Goal: Task Accomplishment & Management: Use online tool/utility

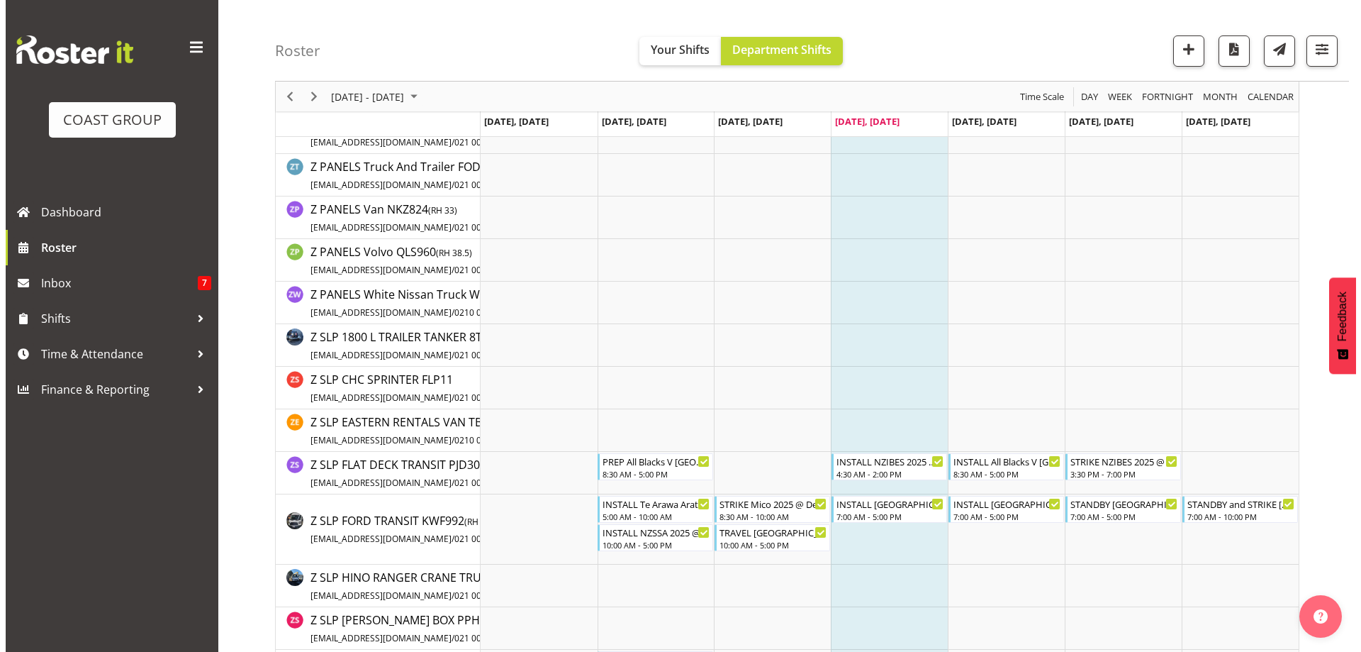
scroll to position [2907, 0]
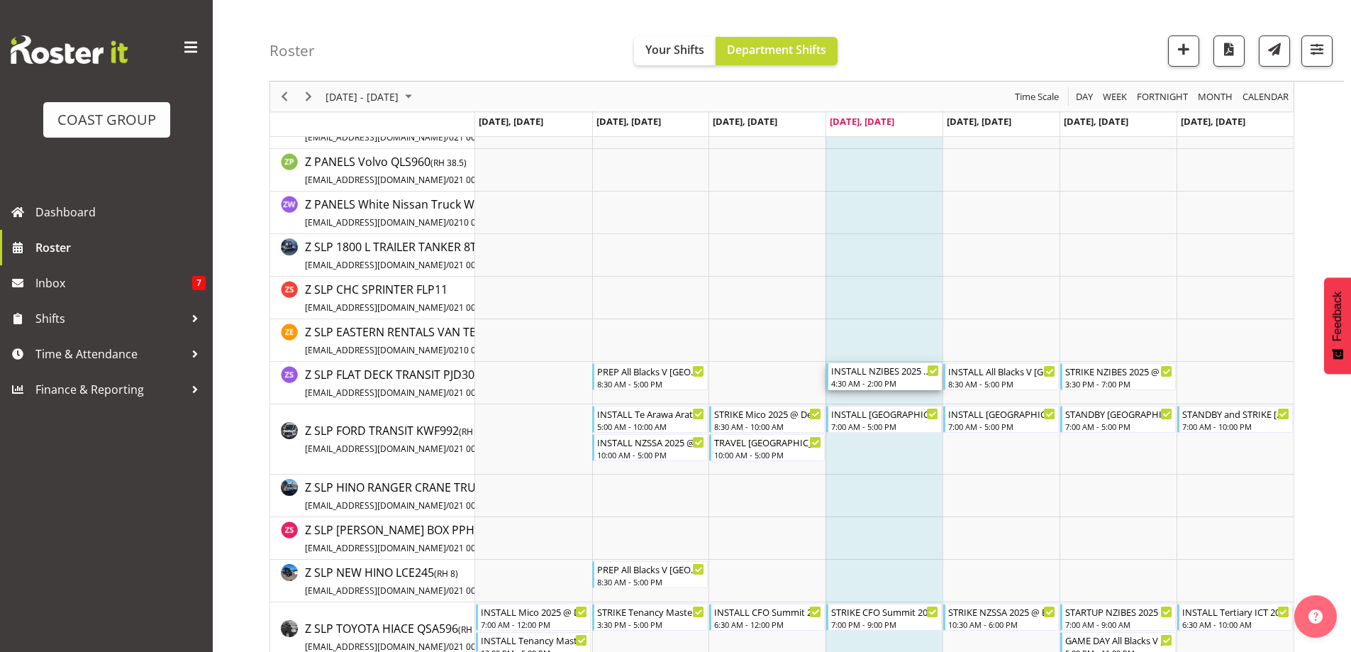
click at [891, 378] on div "4:30 AM - 2:00 PM" at bounding box center [885, 382] width 108 height 11
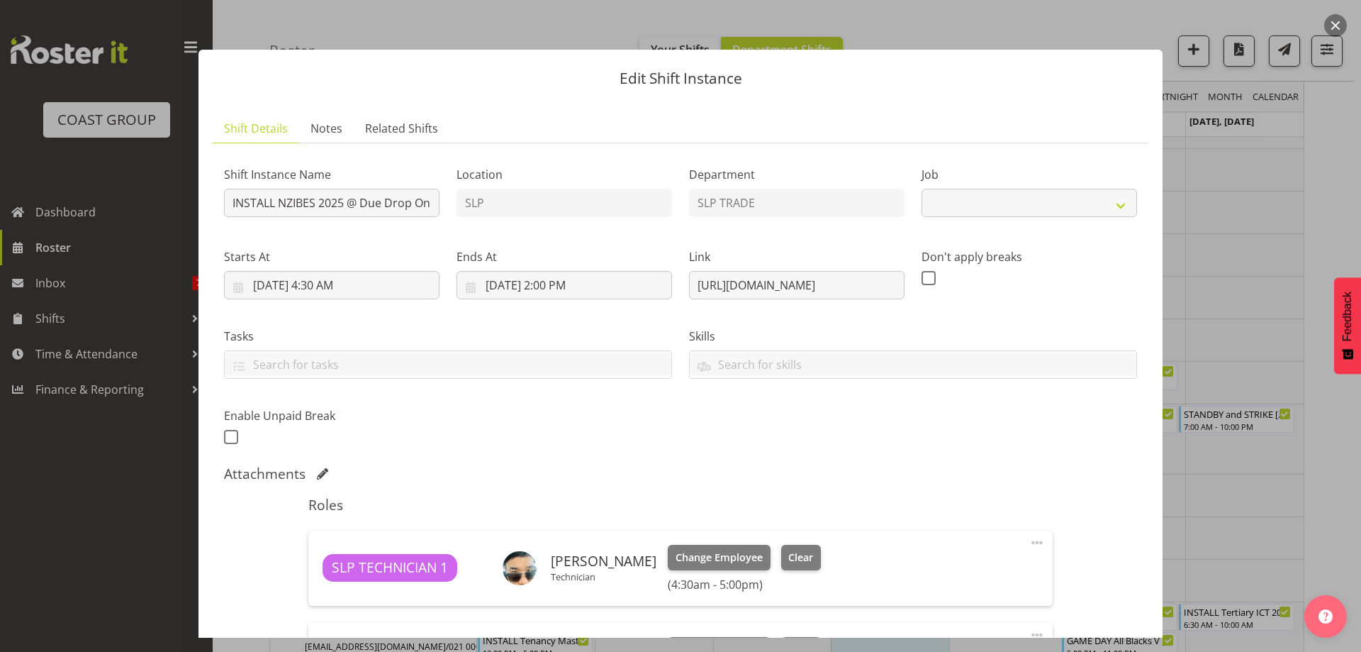
select select "10368"
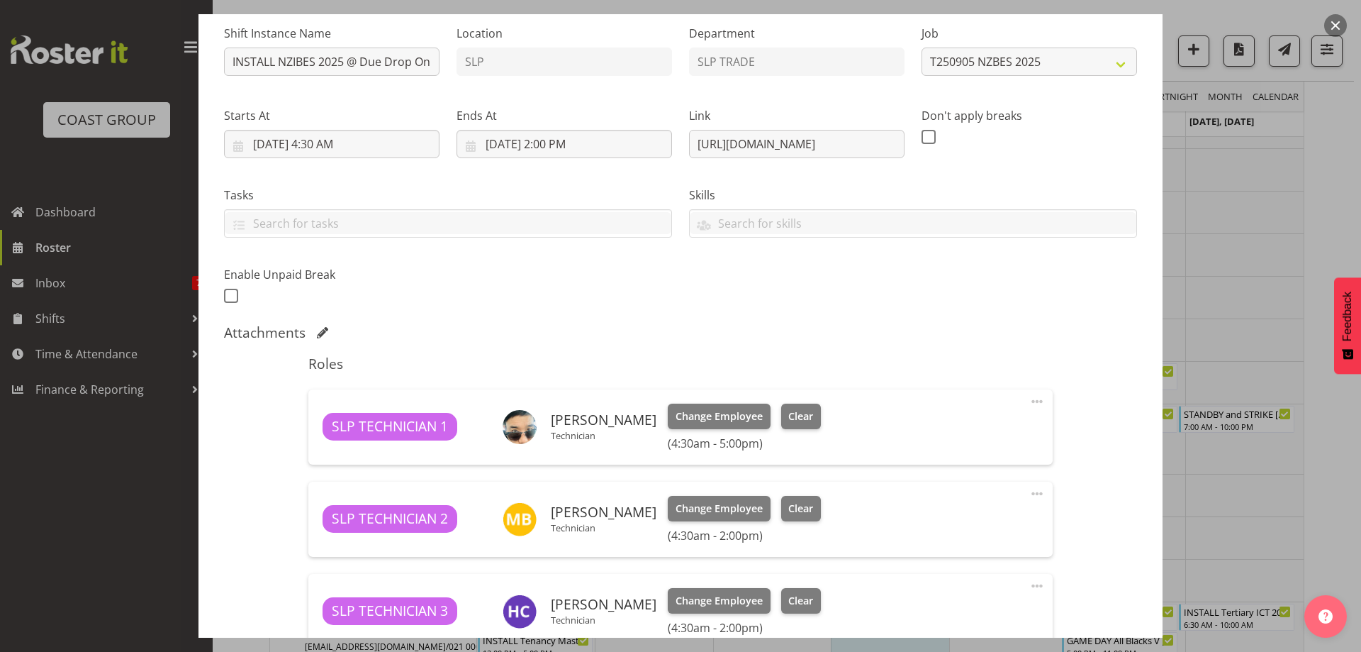
scroll to position [142, 0]
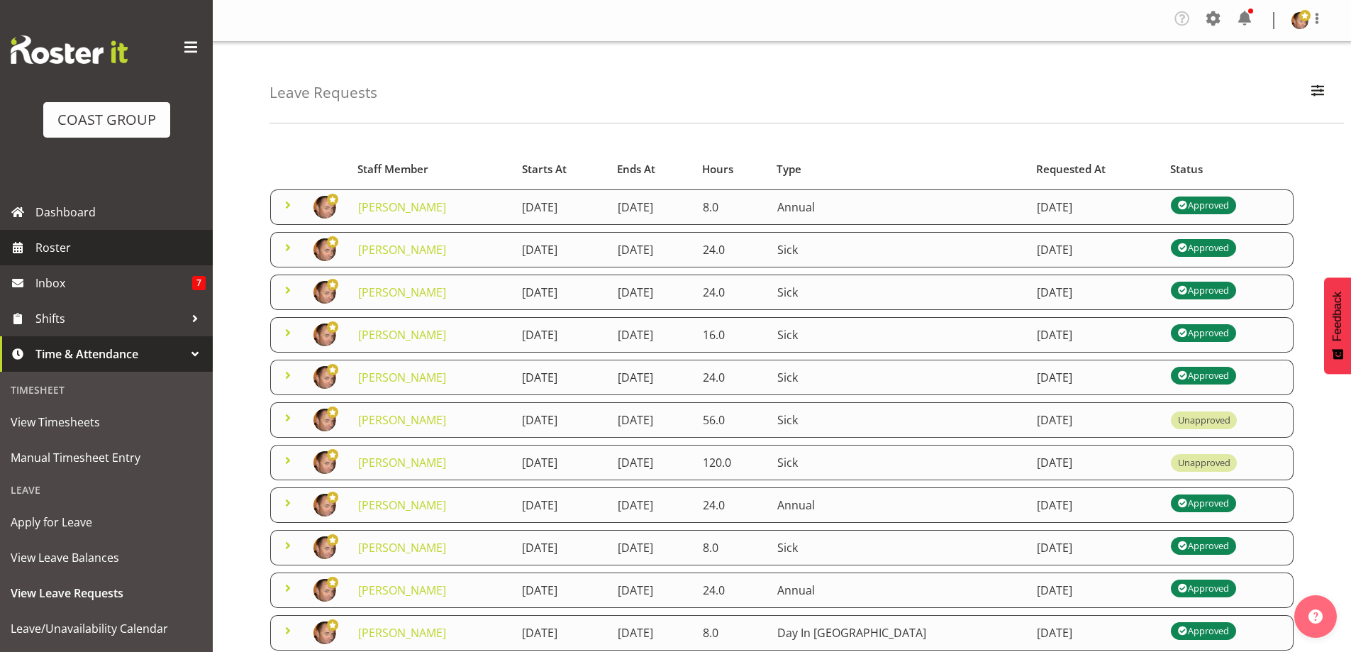
click at [65, 240] on span "Roster" at bounding box center [120, 247] width 170 height 21
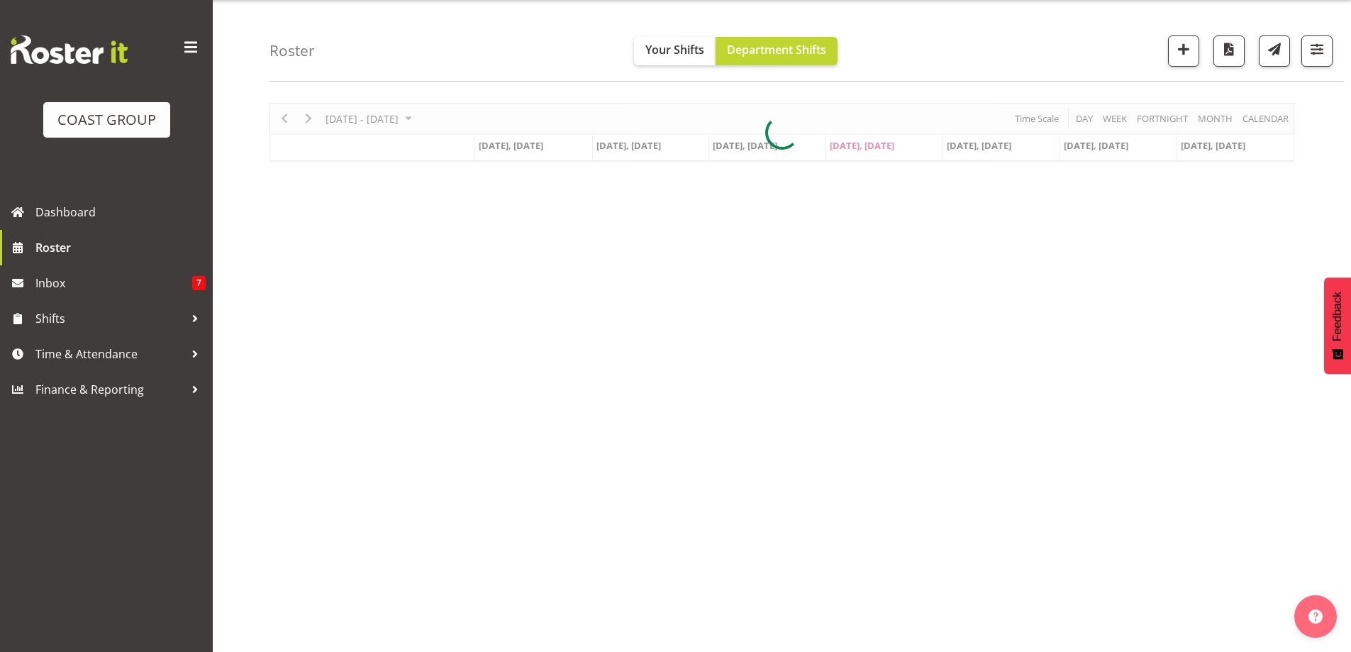
scroll to position [50, 0]
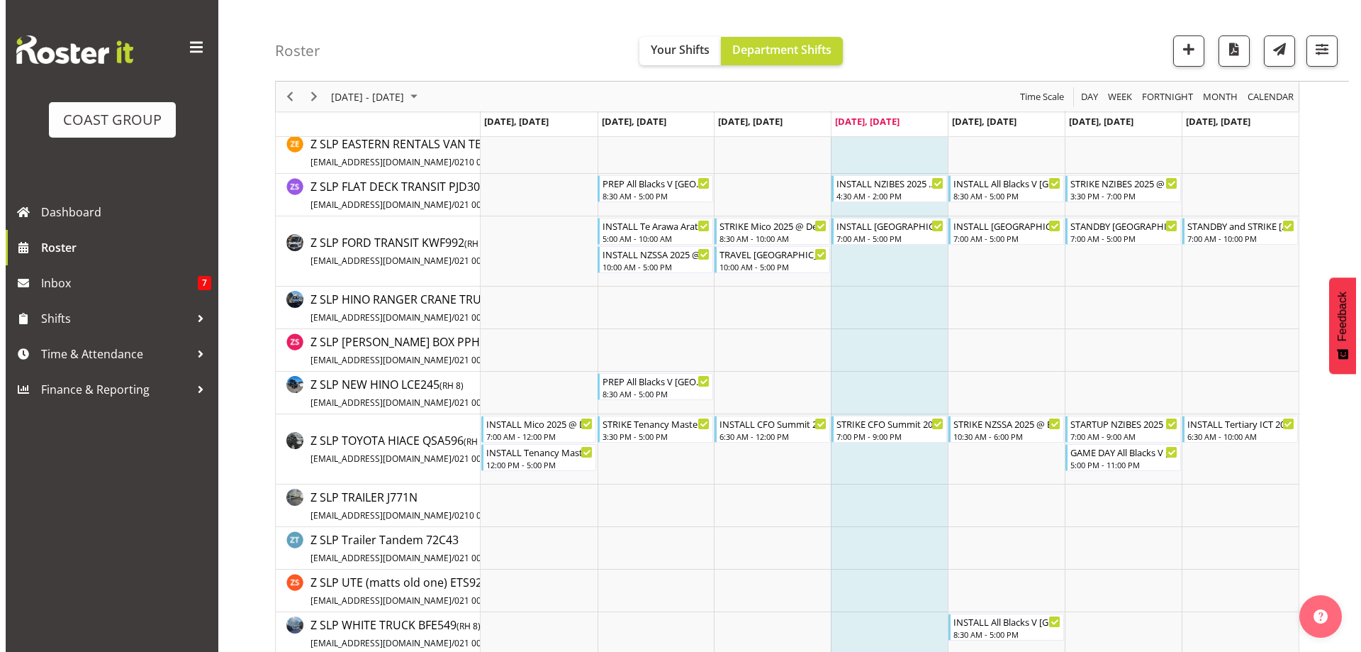
scroll to position [3099, 0]
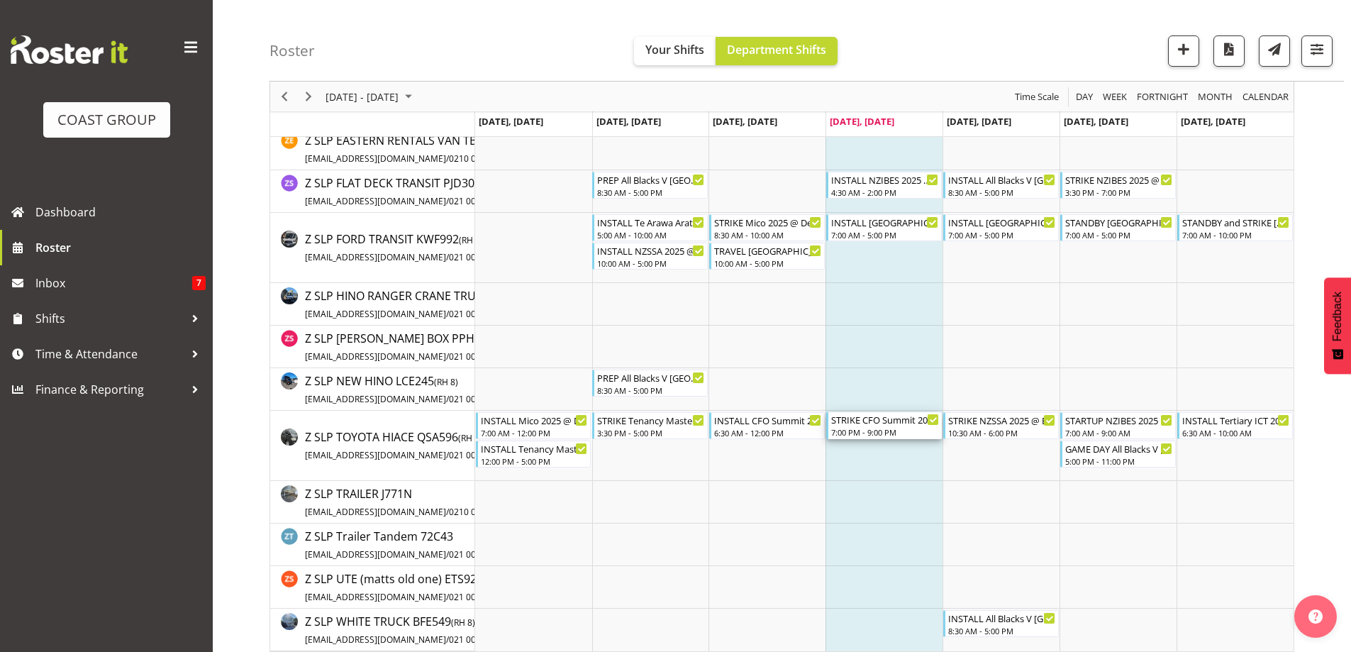
click at [890, 427] on div "7:00 PM - 9:00 PM" at bounding box center [885, 431] width 108 height 11
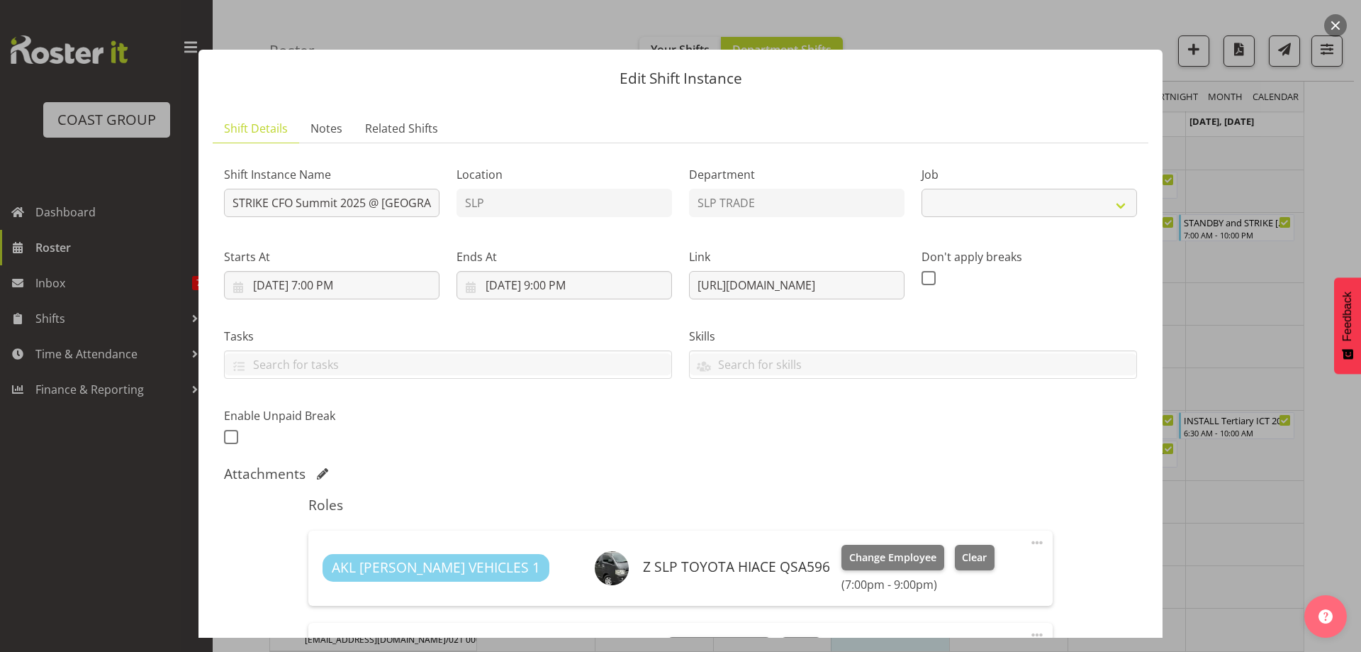
select select "10277"
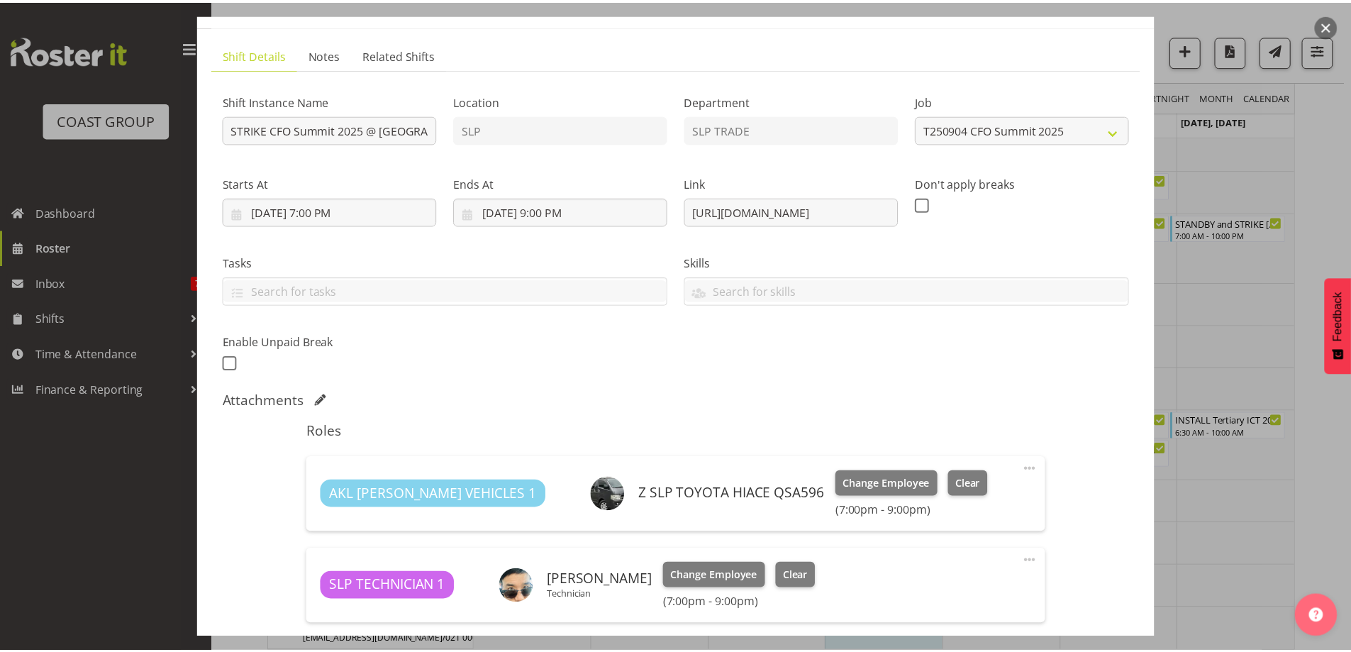
scroll to position [0, 0]
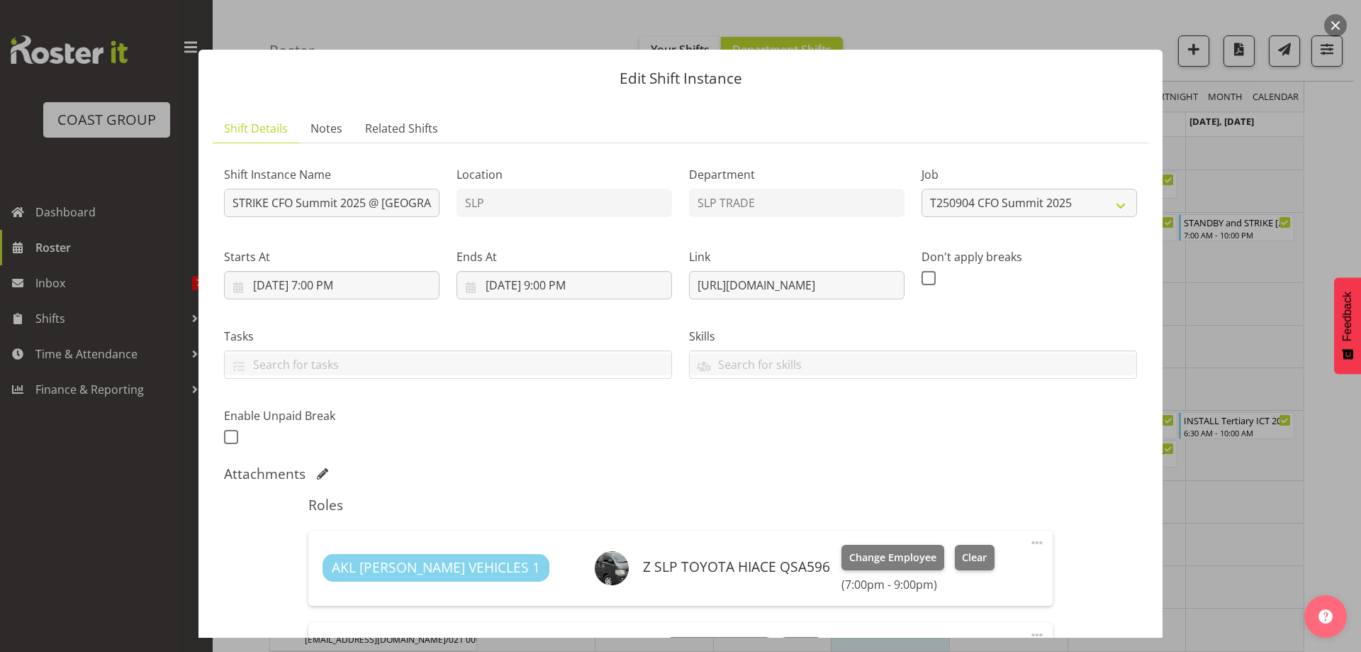
click at [1335, 26] on button "button" at bounding box center [1336, 25] width 23 height 23
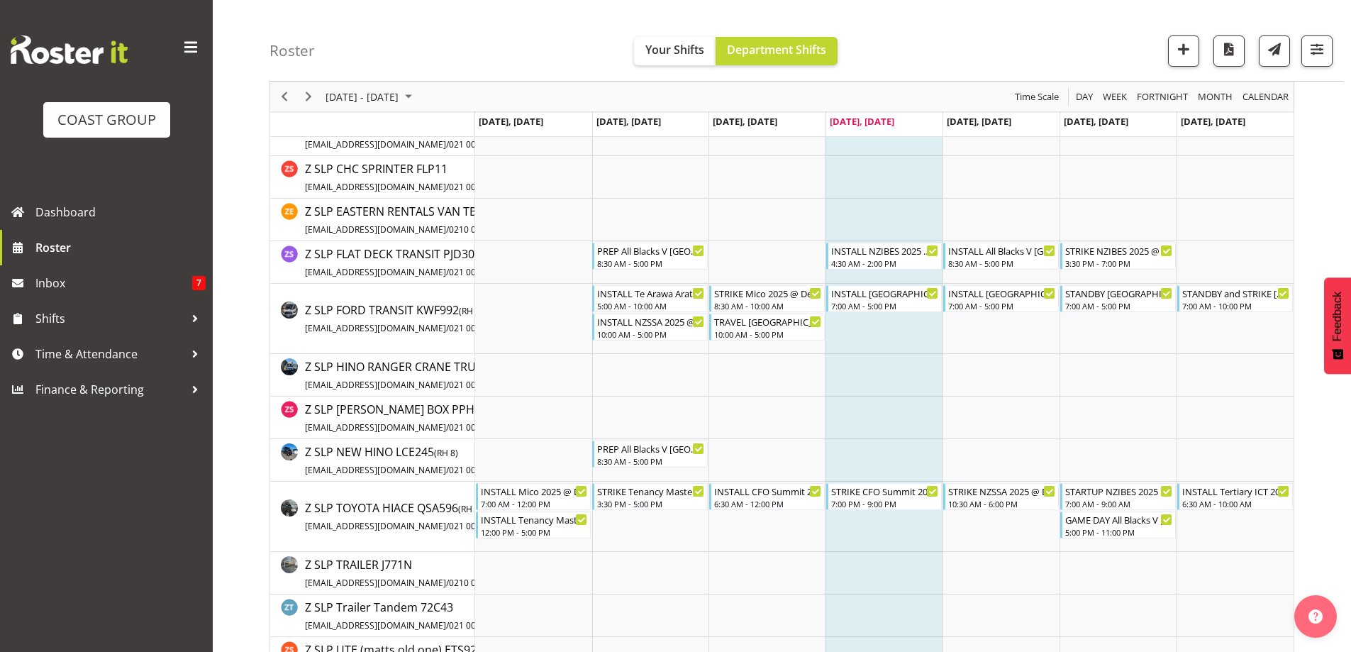
scroll to position [3109, 0]
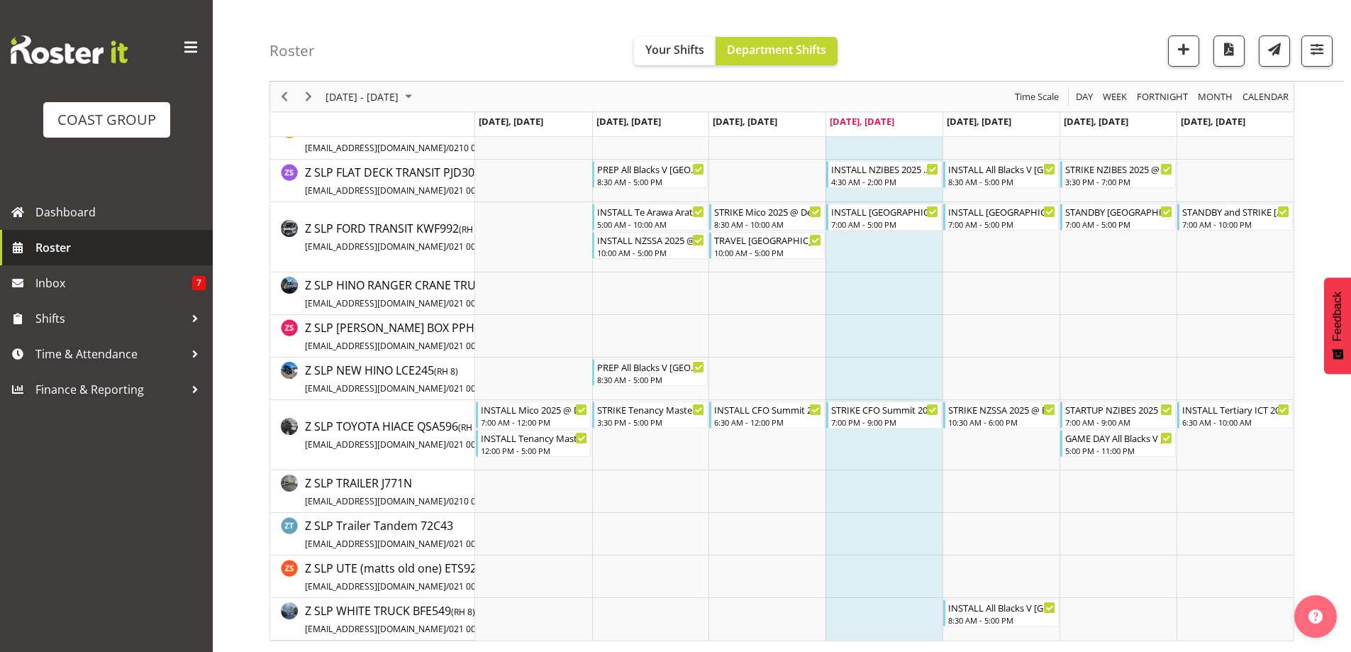
click at [73, 250] on span "Roster" at bounding box center [120, 247] width 170 height 21
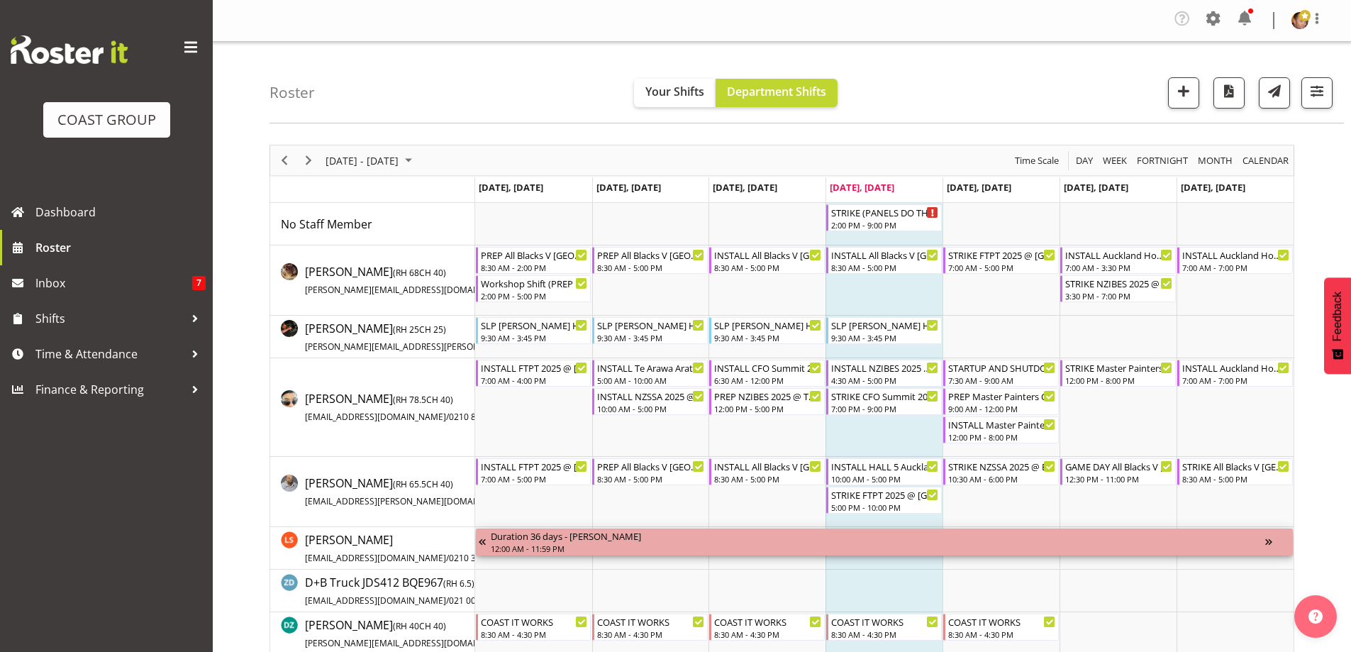
click at [1266, 541] on div "Timeline Week of September 4, 2025" at bounding box center [1277, 541] width 25 height 27
click at [313, 157] on span "Next" at bounding box center [308, 161] width 17 height 18
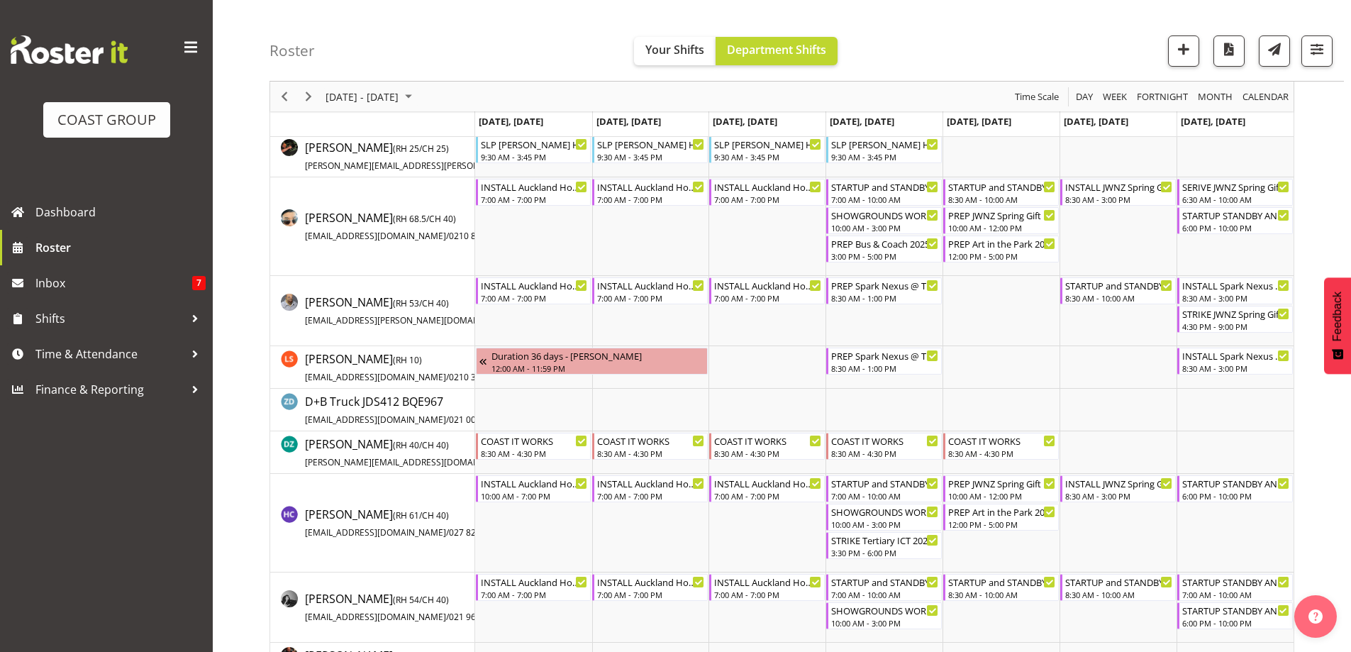
scroll to position [213, 0]
